Goal: Check status: Check status

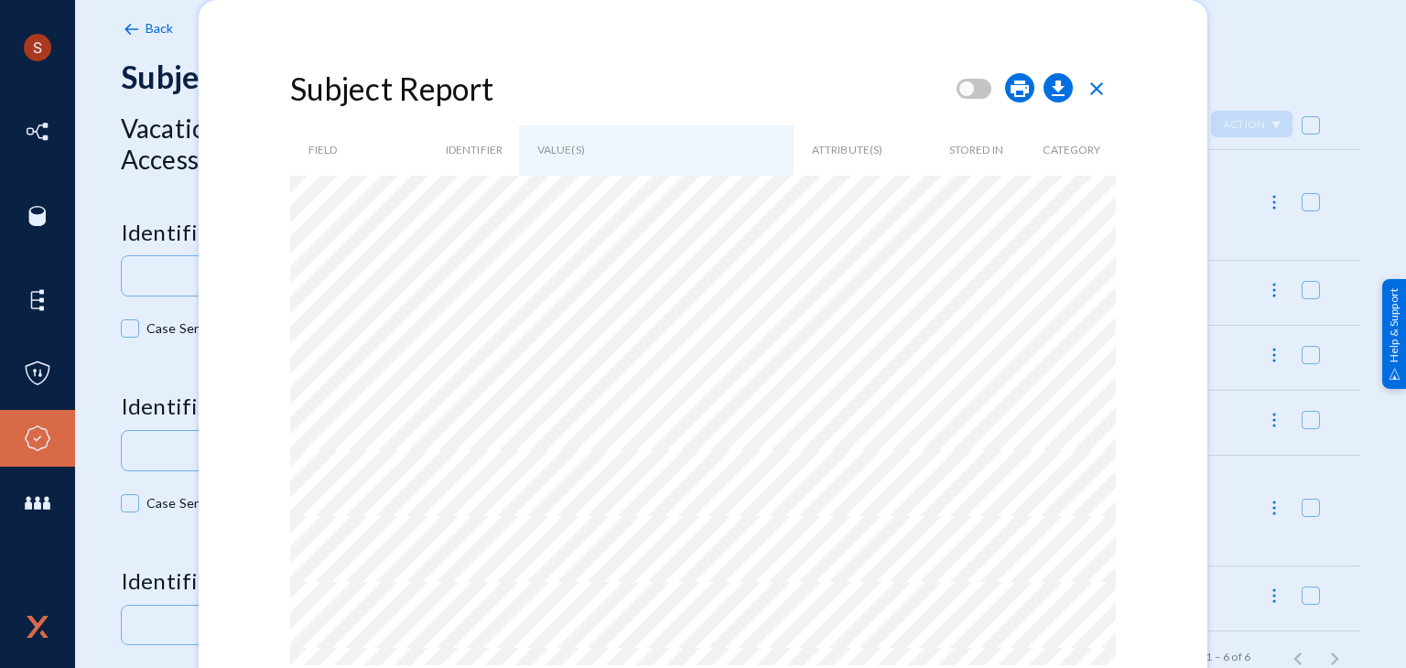
click at [1099, 89] on span "close" at bounding box center [1096, 89] width 22 height 22
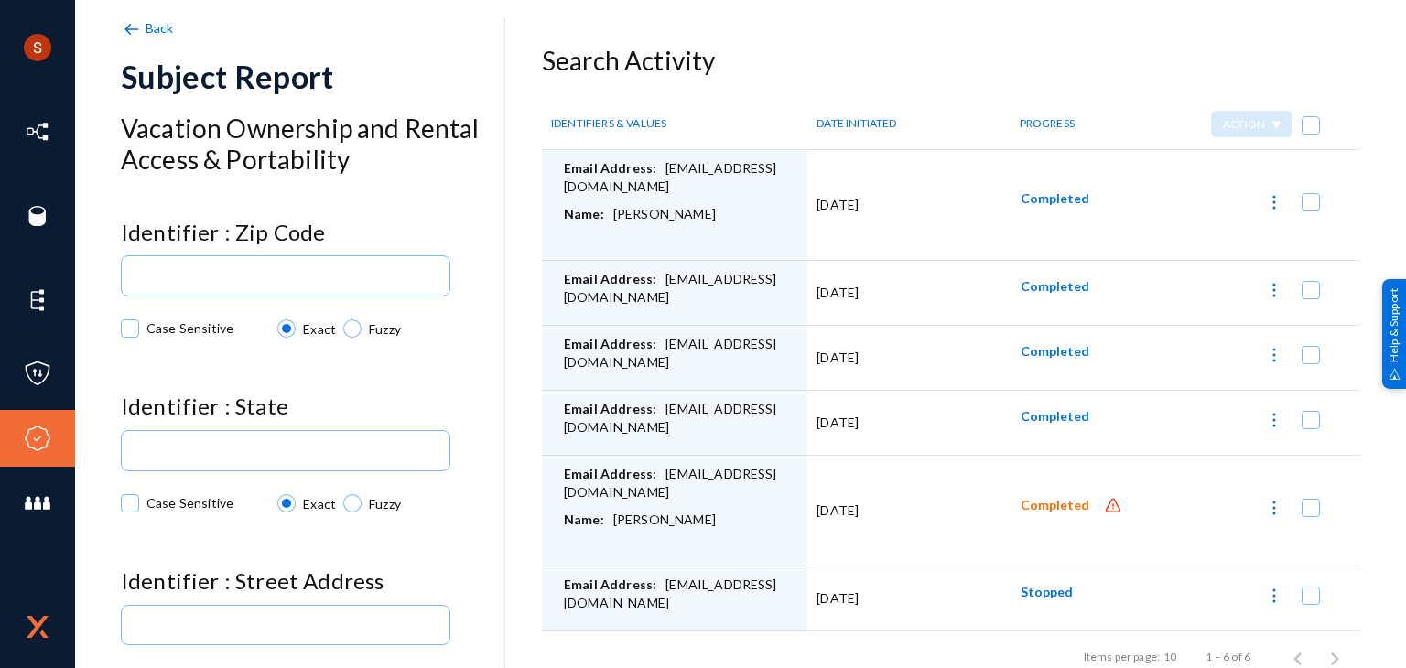
click at [1036, 503] on span "Completed" at bounding box center [1054, 506] width 69 height 16
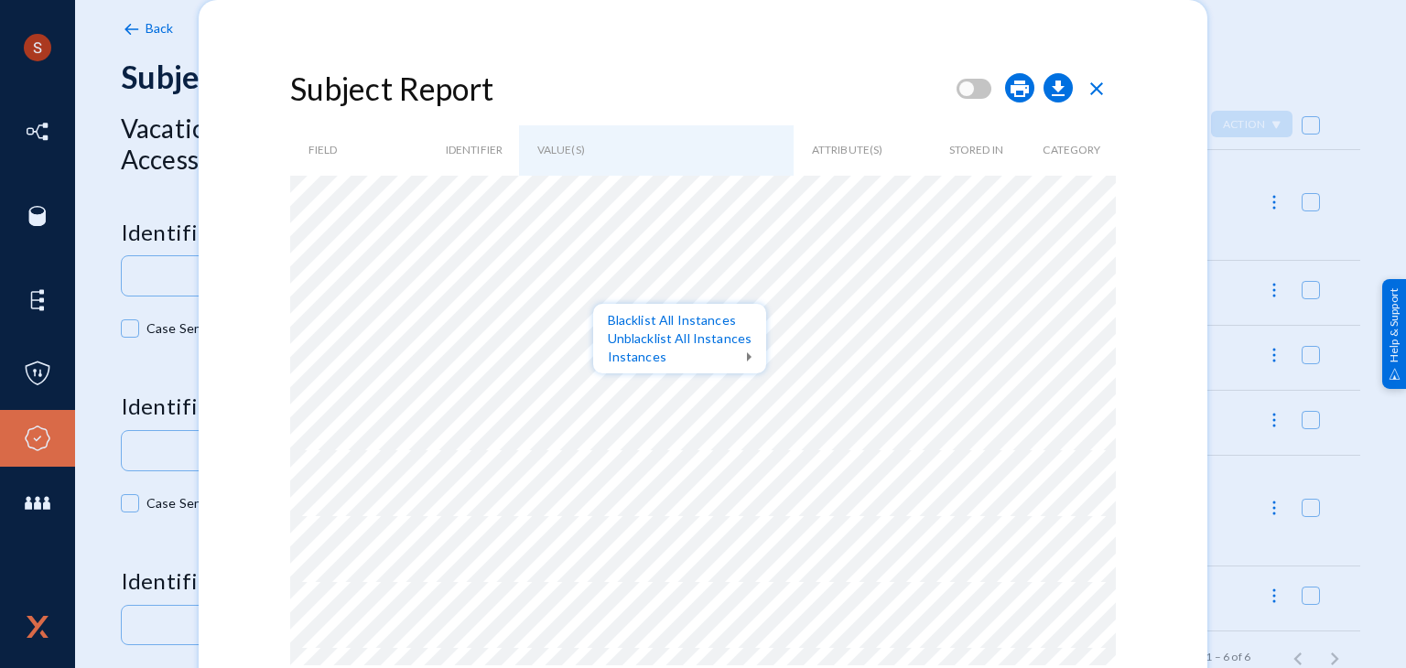
click at [691, 277] on div at bounding box center [703, 334] width 1406 height 668
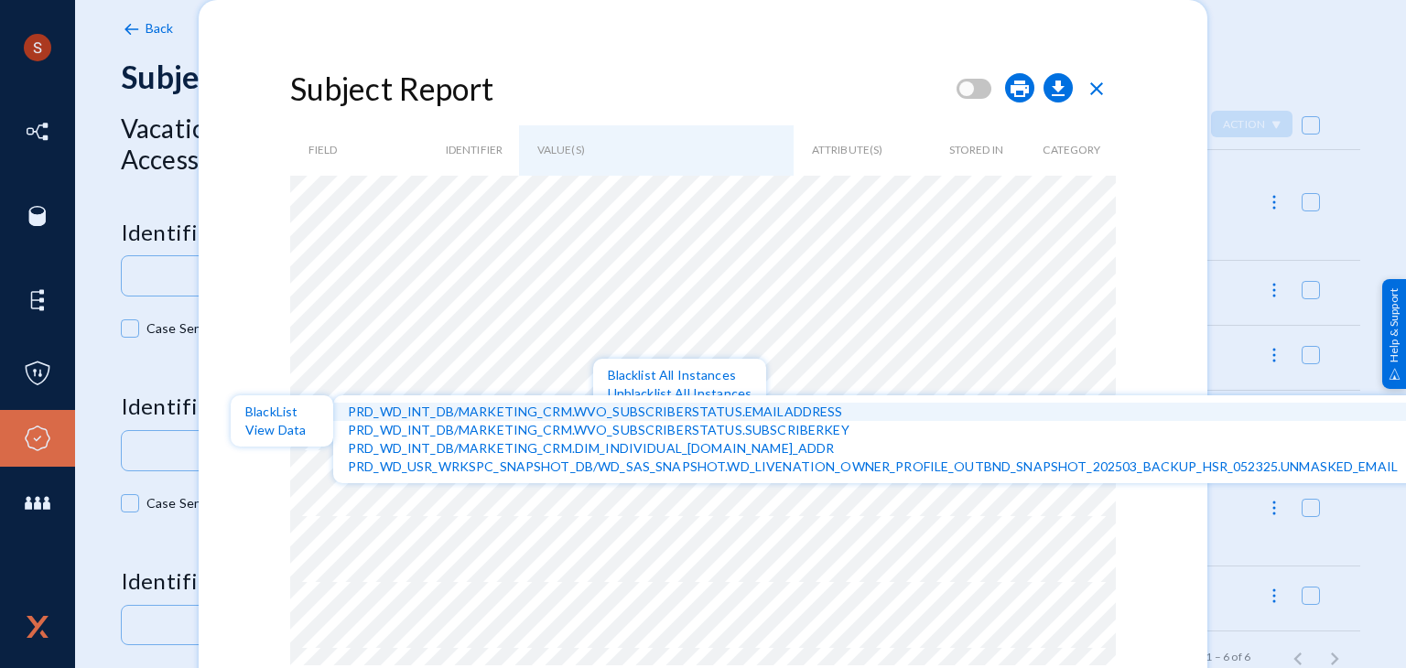
click at [636, 410] on div "PRD_WD_INT_DB/MARKETING_CRM.WVO_SUBSCRIBERSTATUS.EMAILADDRESS" at bounding box center [880, 412] width 1094 height 18
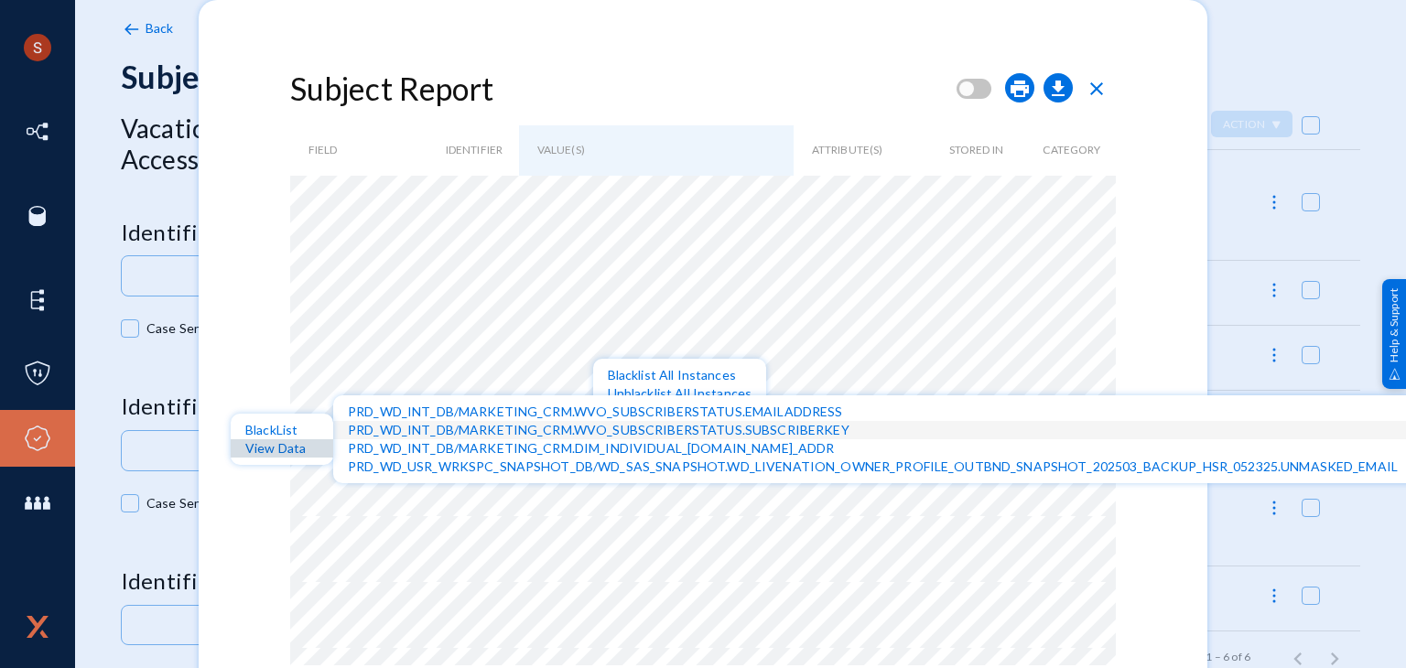
click at [293, 447] on div "View Data" at bounding box center [282, 448] width 102 height 18
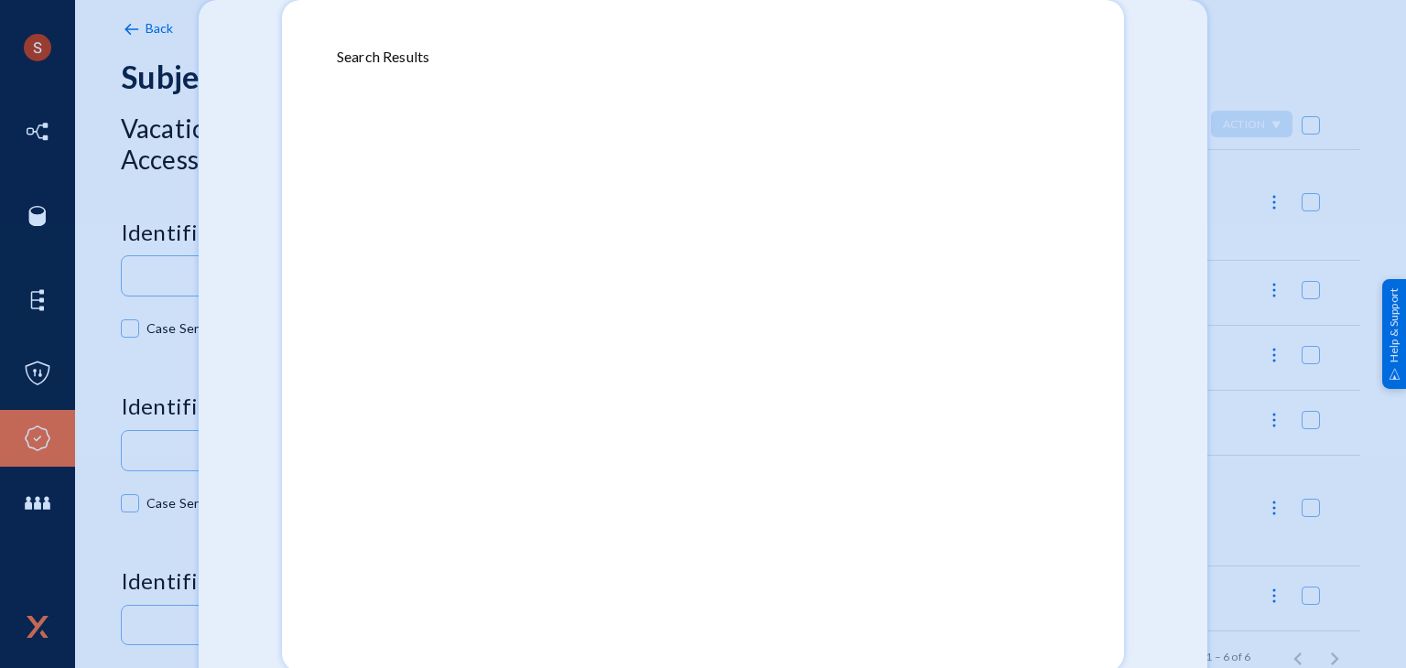
click at [259, 142] on div at bounding box center [703, 334] width 1406 height 668
click at [256, 49] on div at bounding box center [703, 334] width 1406 height 668
click at [1165, 28] on div at bounding box center [703, 334] width 1406 height 668
click at [1218, 204] on div at bounding box center [703, 334] width 1406 height 668
click at [249, 245] on div at bounding box center [703, 334] width 1406 height 668
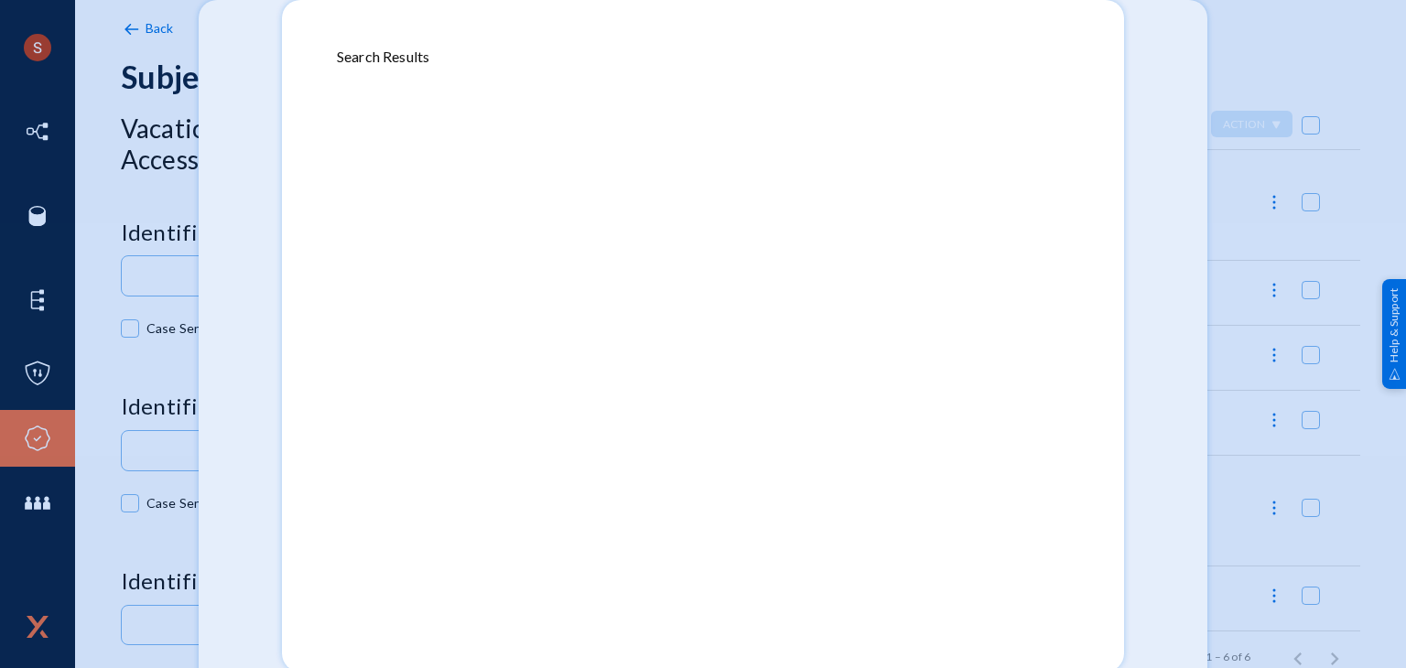
click at [249, 245] on div at bounding box center [703, 334] width 1406 height 668
click at [129, 215] on div at bounding box center [703, 334] width 1406 height 668
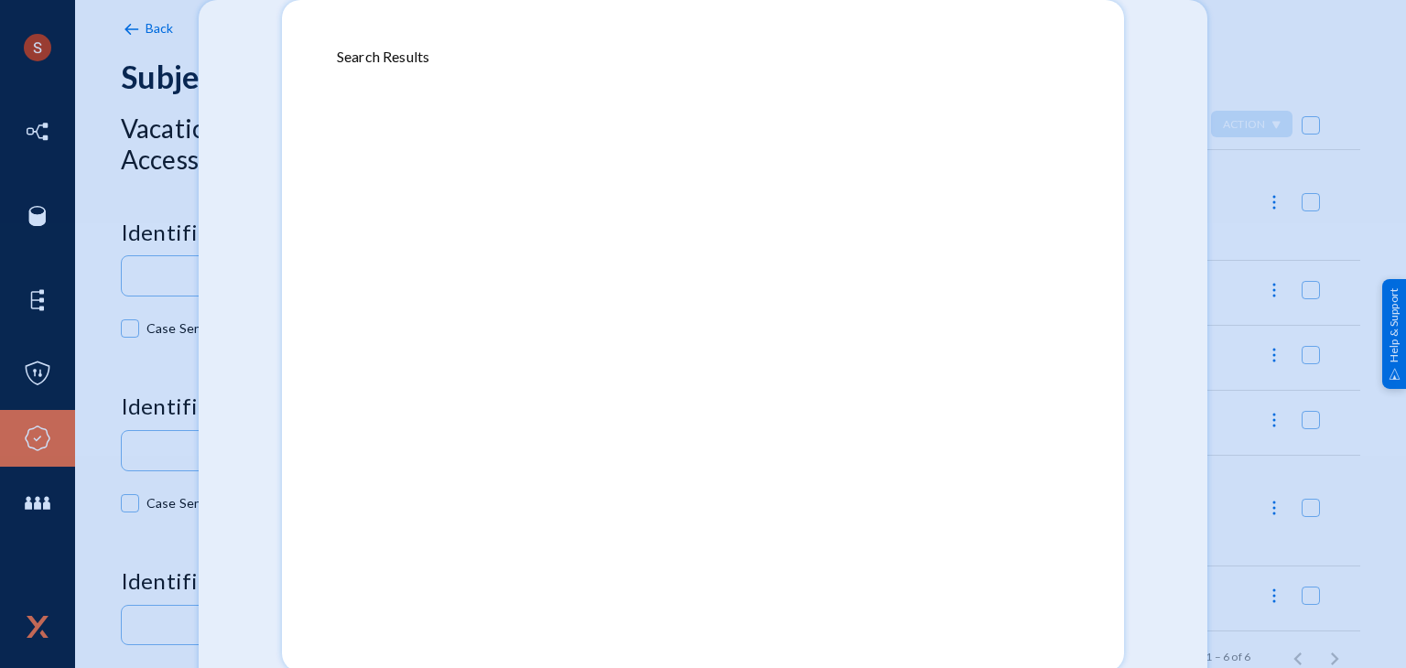
click at [129, 215] on div at bounding box center [703, 334] width 1406 height 668
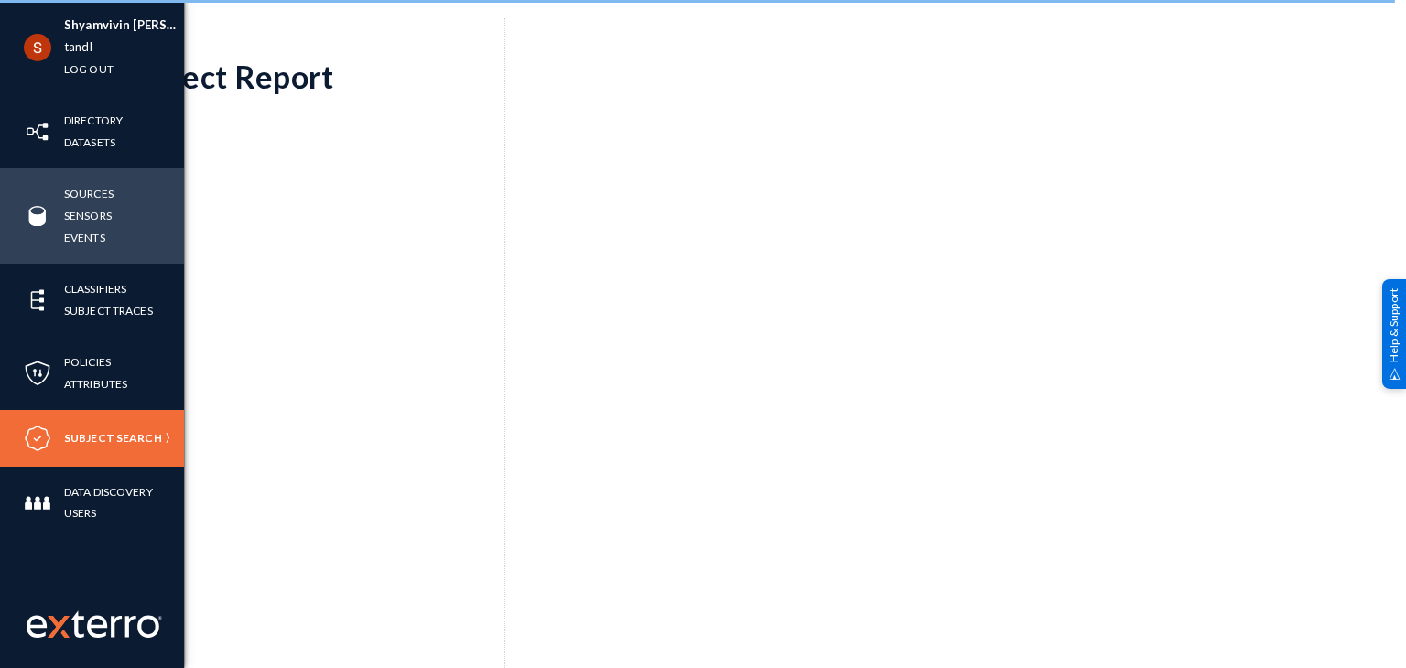
click at [81, 194] on link "Sources" at bounding box center [88, 193] width 49 height 21
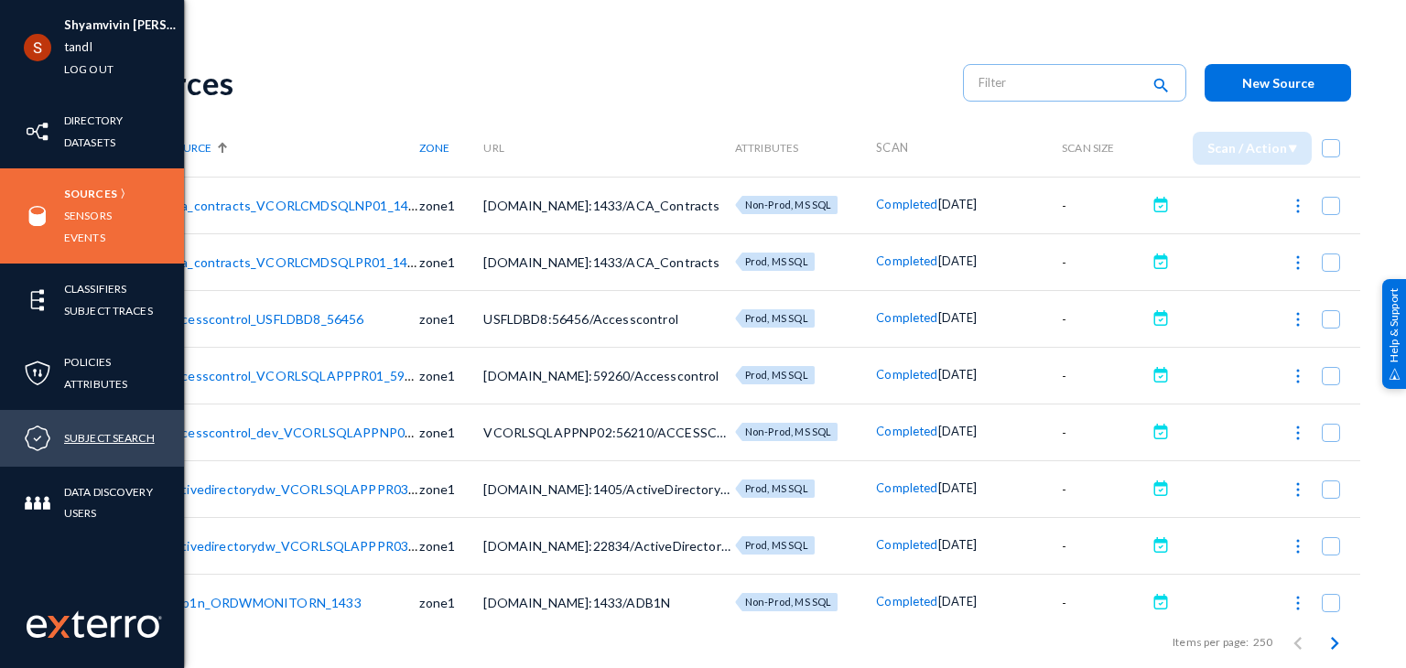
click at [102, 440] on link "Subject Search" at bounding box center [109, 437] width 91 height 21
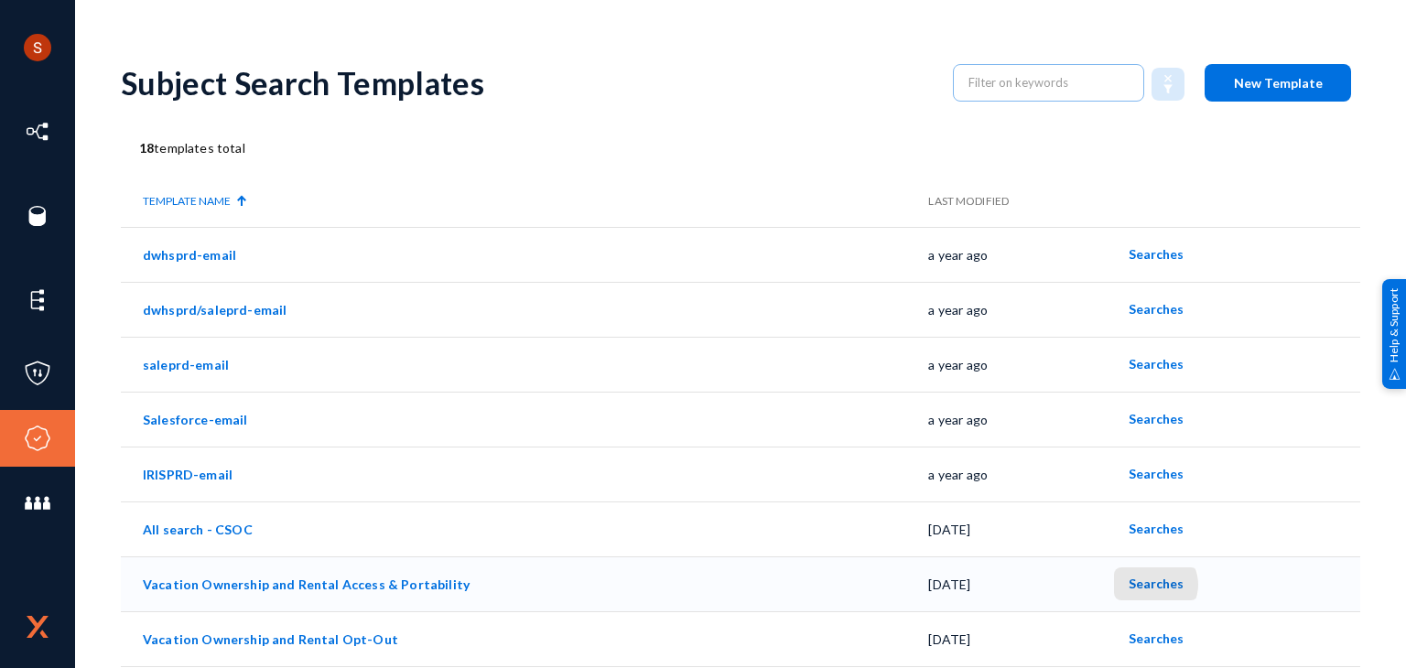
click at [1146, 585] on span "Searches" at bounding box center [1155, 584] width 55 height 16
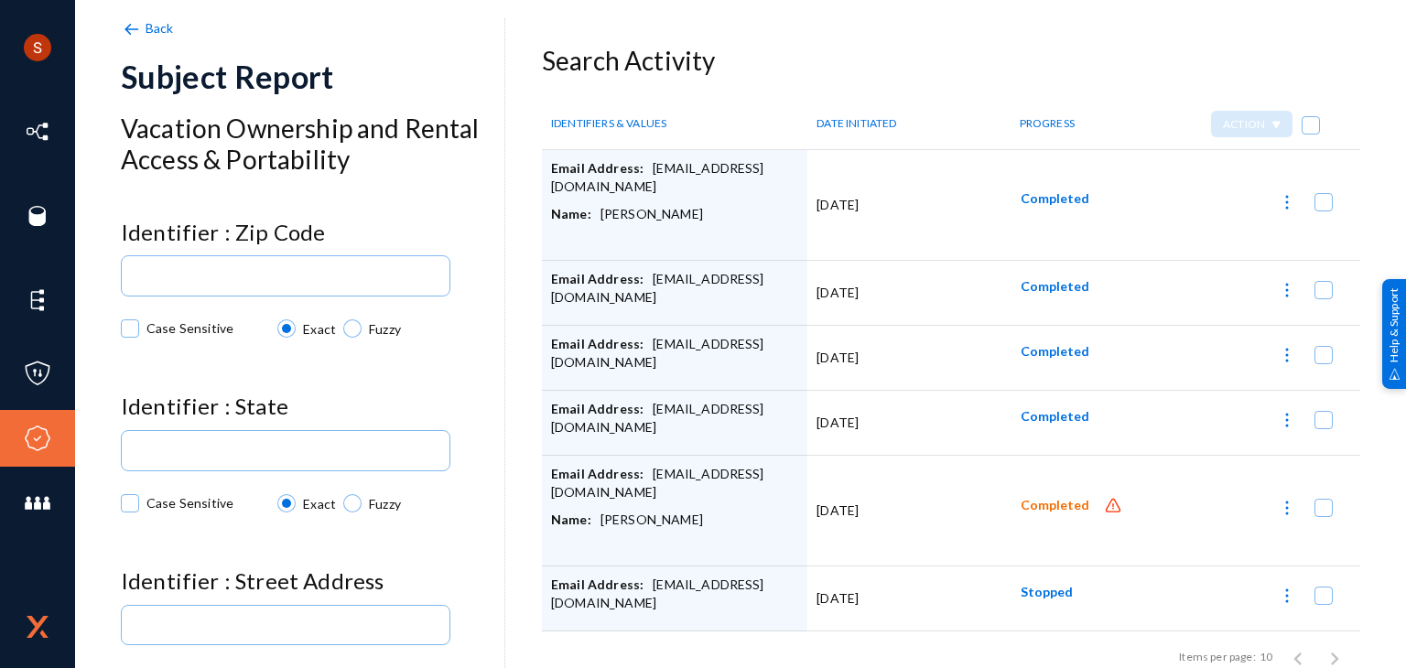
click at [1046, 499] on span "Completed" at bounding box center [1054, 506] width 69 height 16
